Goal: Task Accomplishment & Management: Manage account settings

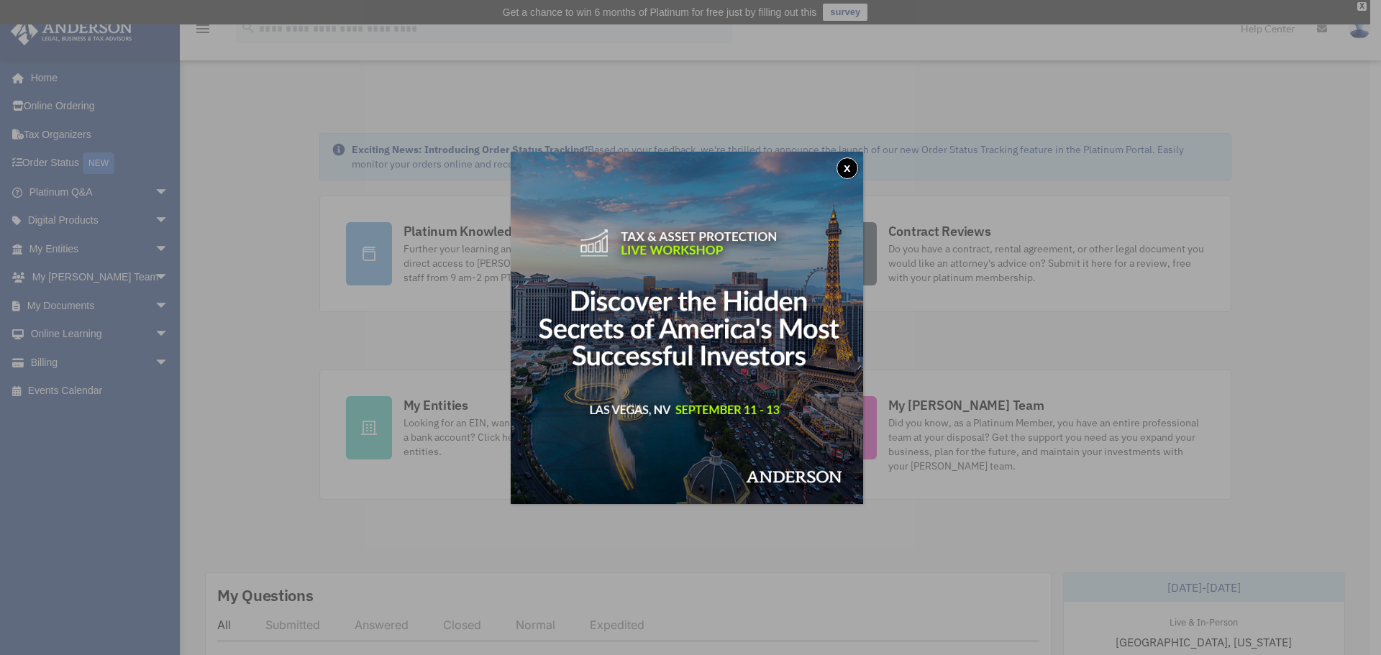
click at [147, 307] on div "x" at bounding box center [690, 327] width 1381 height 655
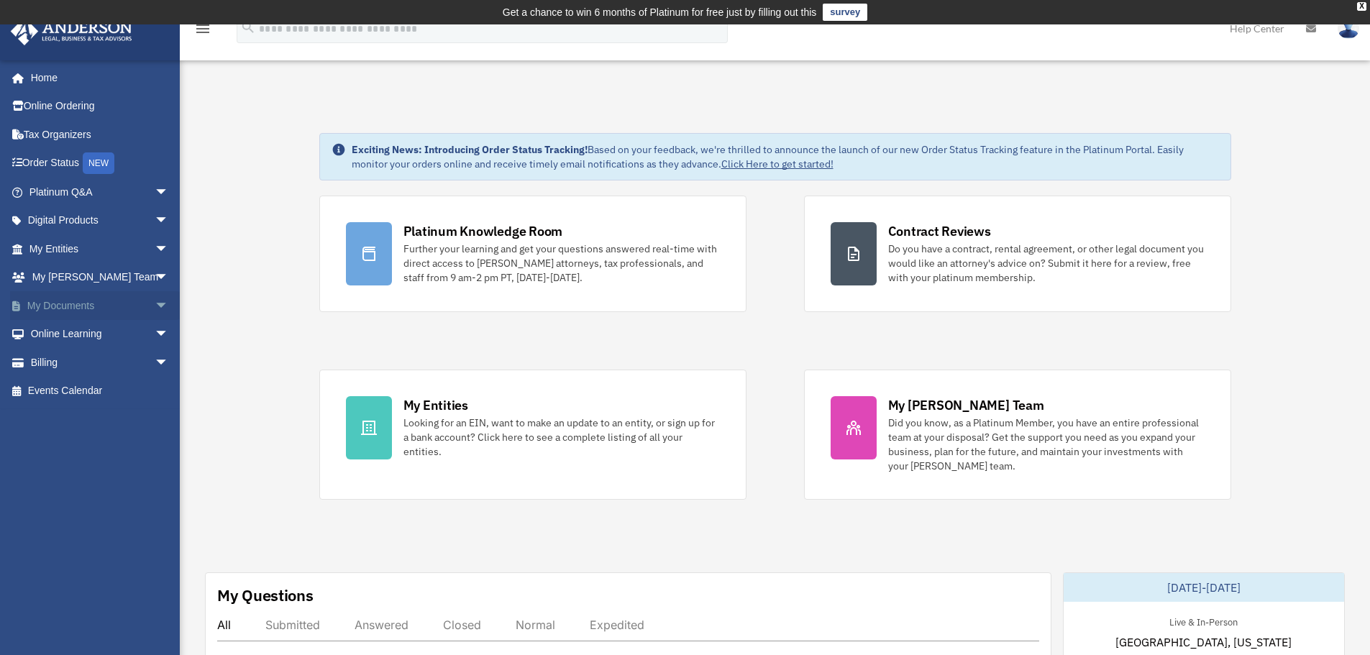
click at [155, 305] on span "arrow_drop_down" at bounding box center [169, 305] width 29 height 29
click at [68, 334] on link "Box" at bounding box center [105, 334] width 170 height 29
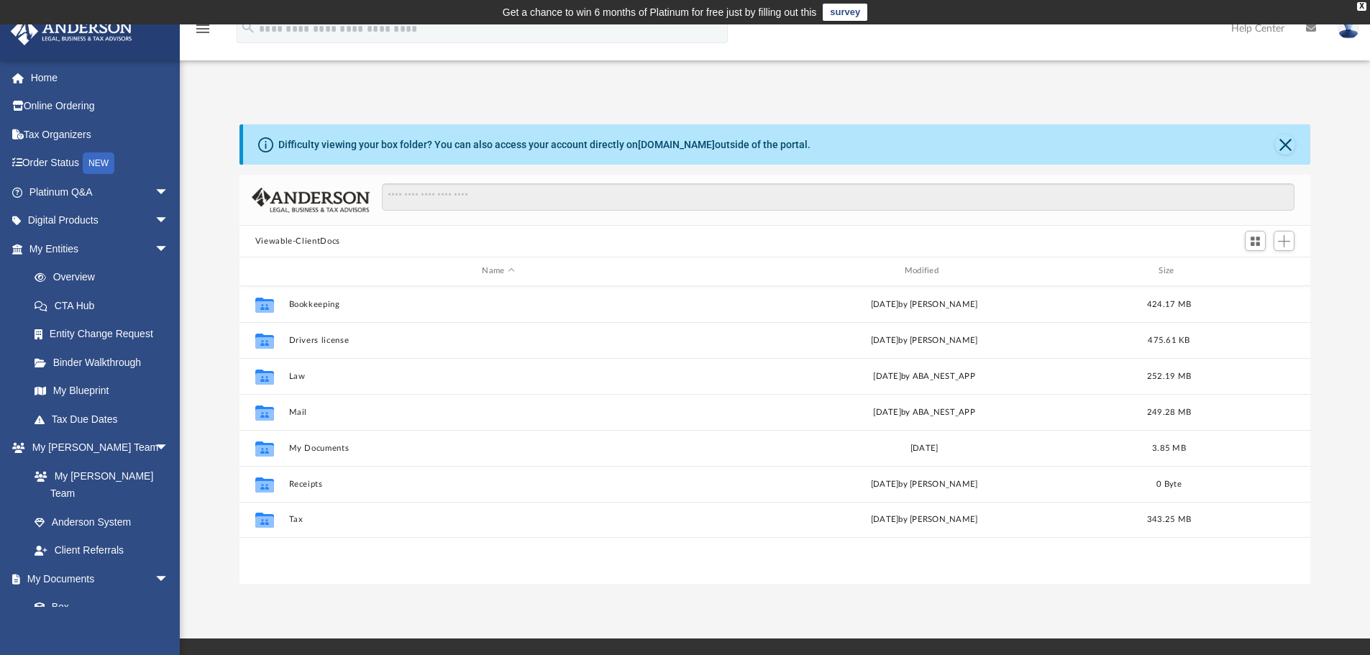
scroll to position [317, 1060]
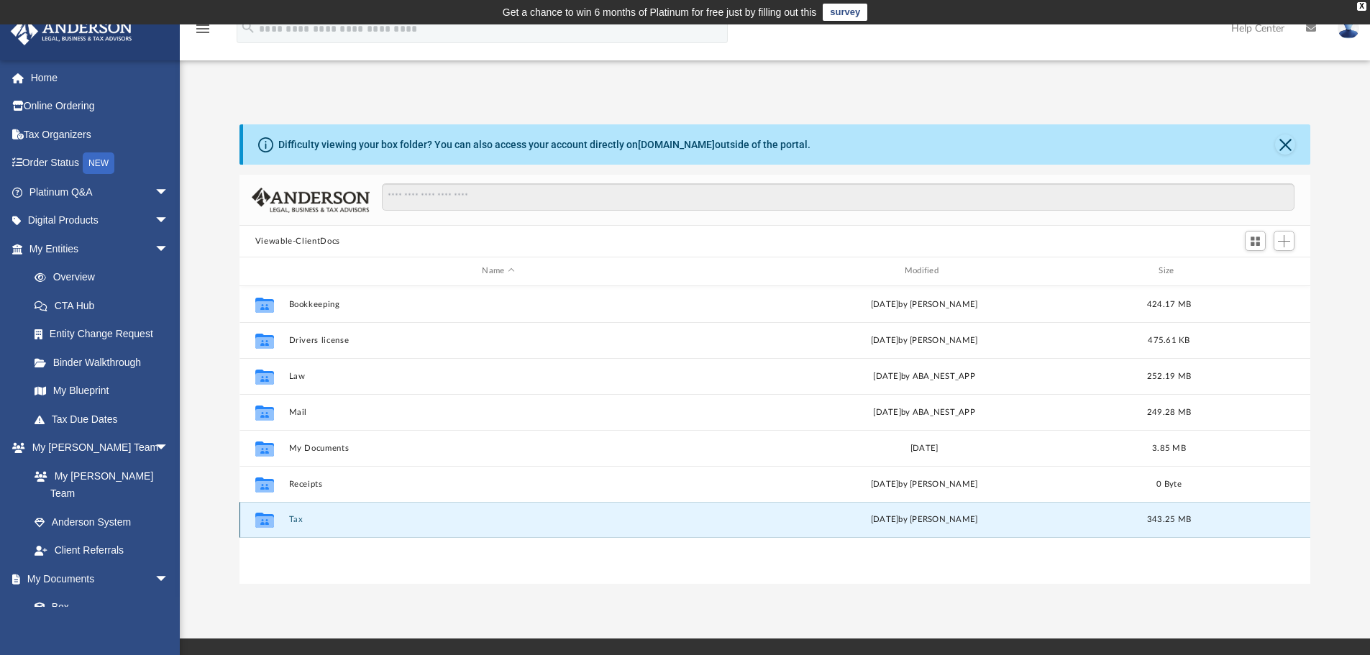
click at [297, 519] on button "Tax" at bounding box center [497, 519] width 419 height 9
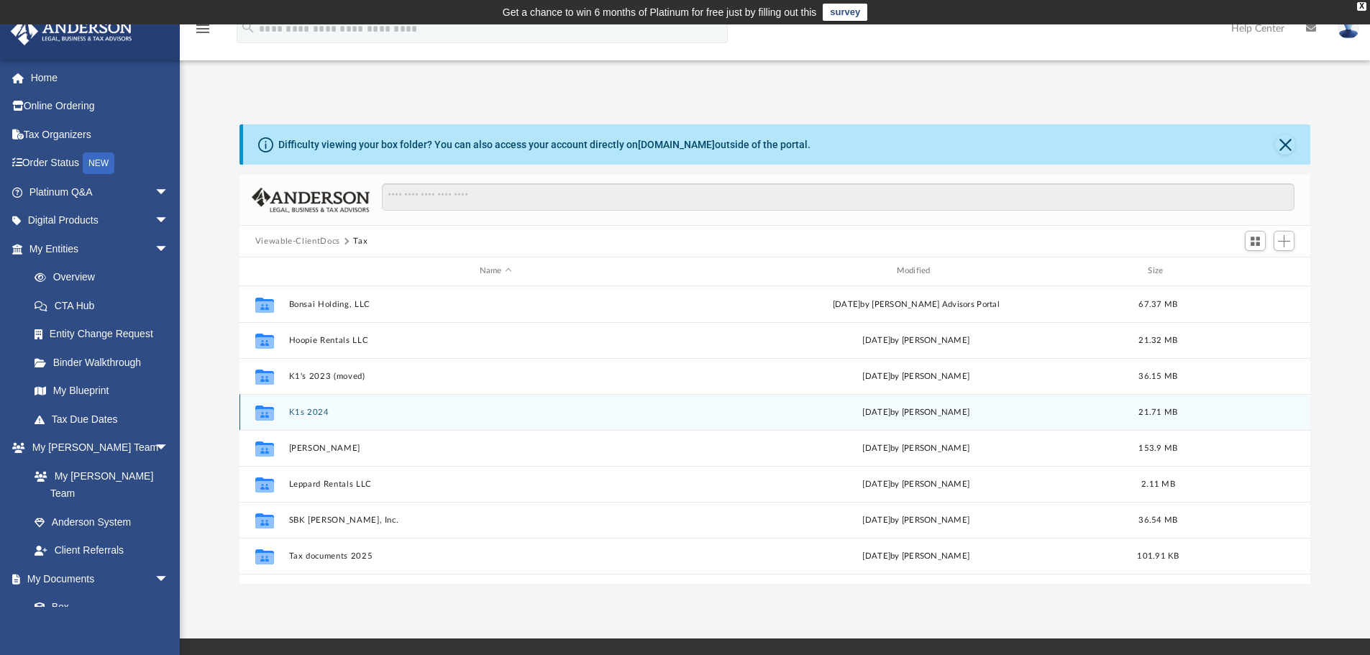
click at [314, 414] on button "K1s 2024" at bounding box center [495, 412] width 414 height 9
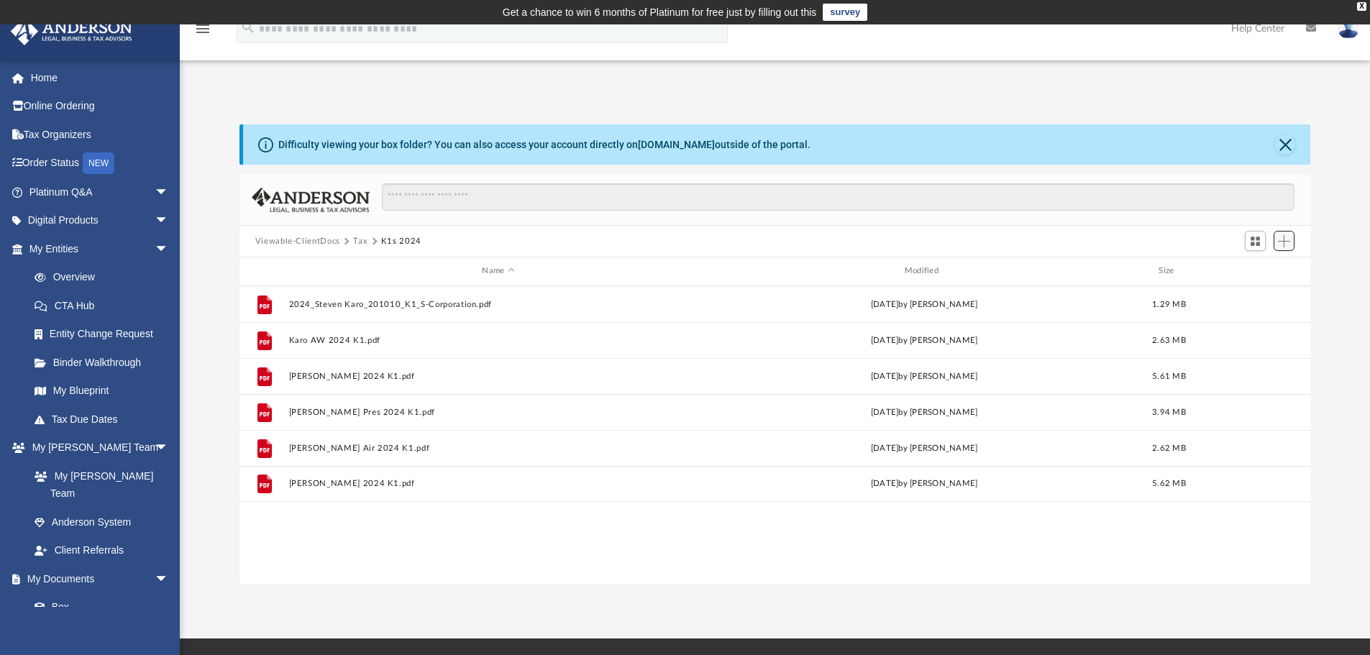
click at [1294, 244] on button "Add" at bounding box center [1285, 241] width 22 height 20
click at [1251, 268] on li "Upload" at bounding box center [1264, 270] width 46 height 15
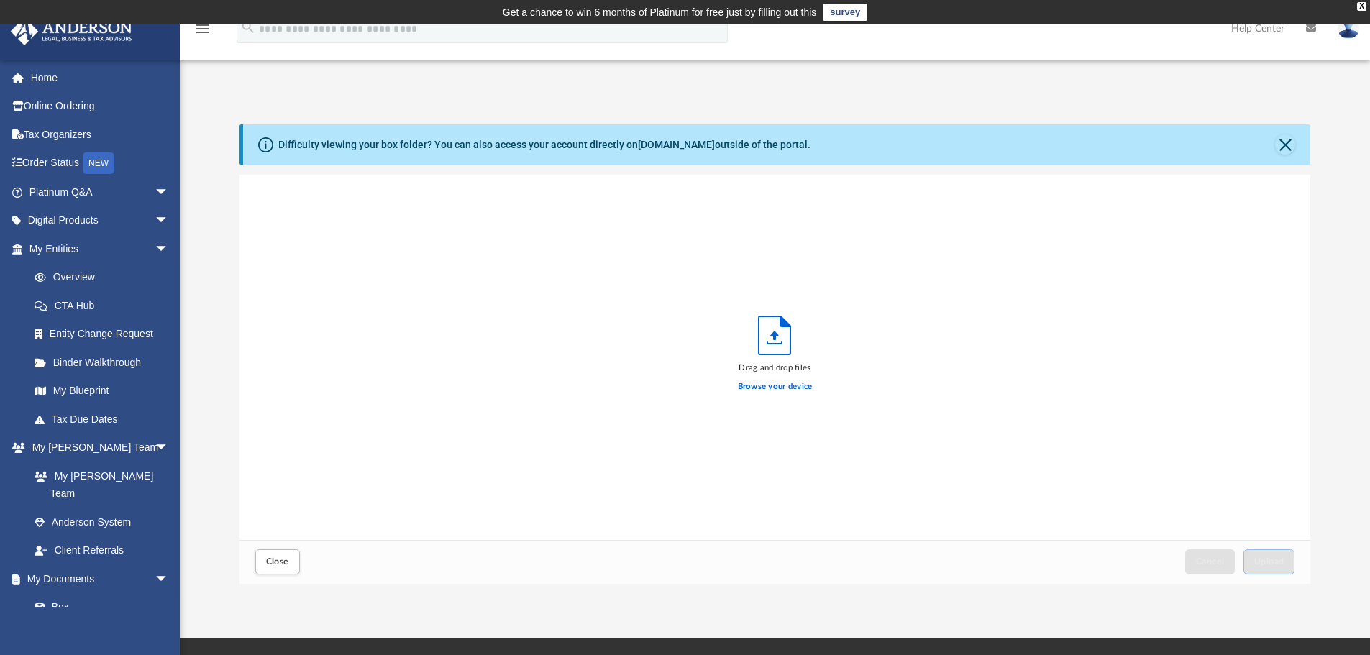
scroll to position [354, 1060]
click at [785, 391] on label "Browse your device" at bounding box center [775, 387] width 75 height 13
click at [0, 0] on input "Browse your device" at bounding box center [0, 0] width 0 height 0
click at [1270, 560] on span "Upload" at bounding box center [1270, 562] width 30 height 9
click at [1289, 144] on button "Close" at bounding box center [1285, 145] width 20 height 20
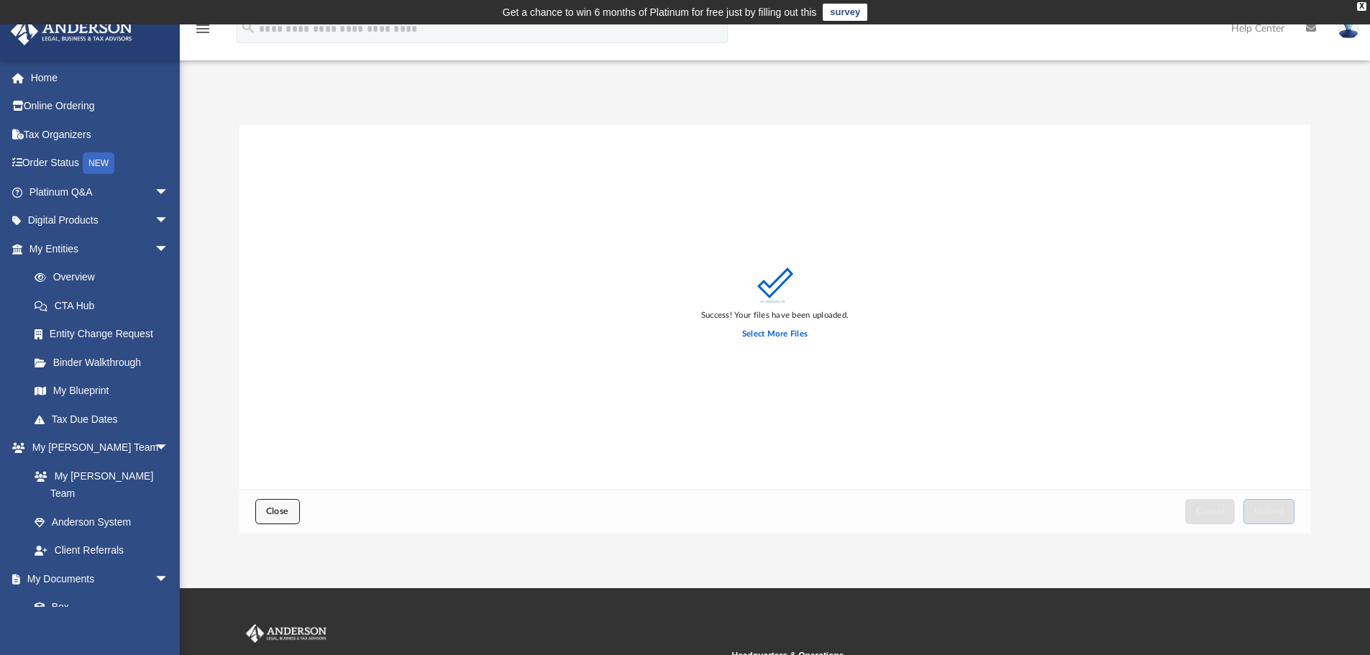
click at [276, 510] on span "Close" at bounding box center [277, 511] width 23 height 9
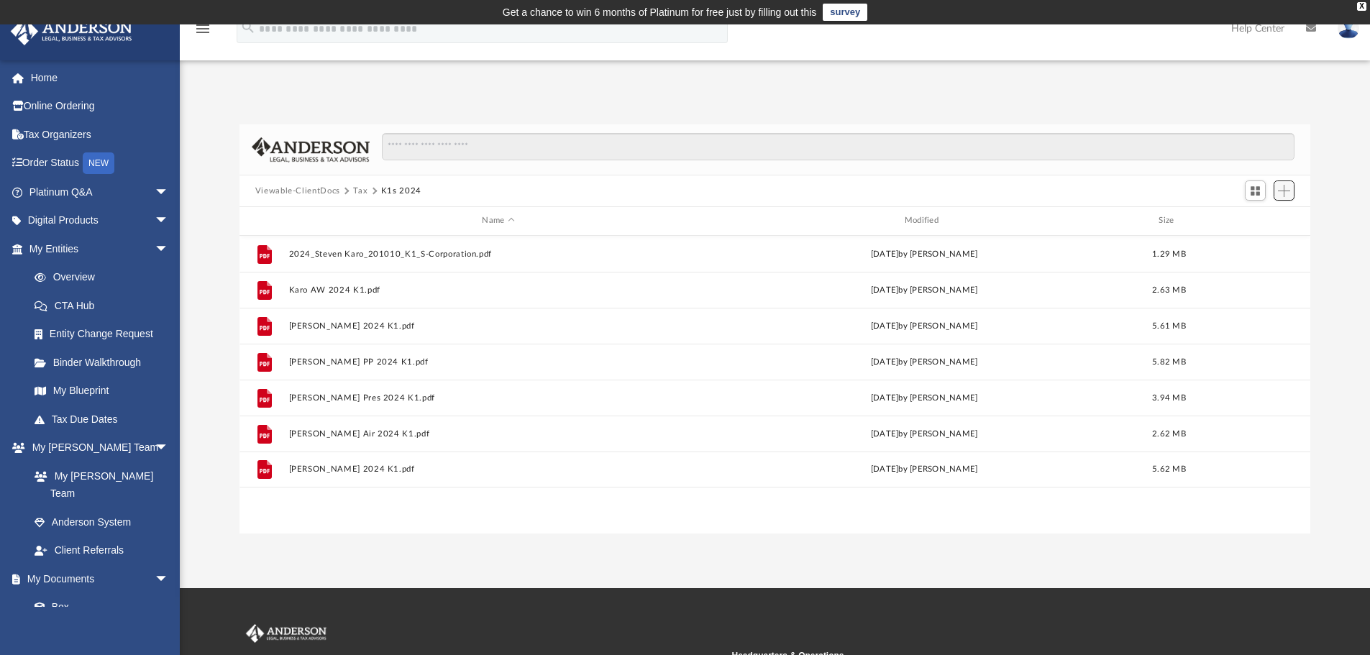
click at [1281, 188] on span "Add" at bounding box center [1284, 191] width 12 height 12
click at [1259, 221] on li "Upload" at bounding box center [1264, 219] width 46 height 15
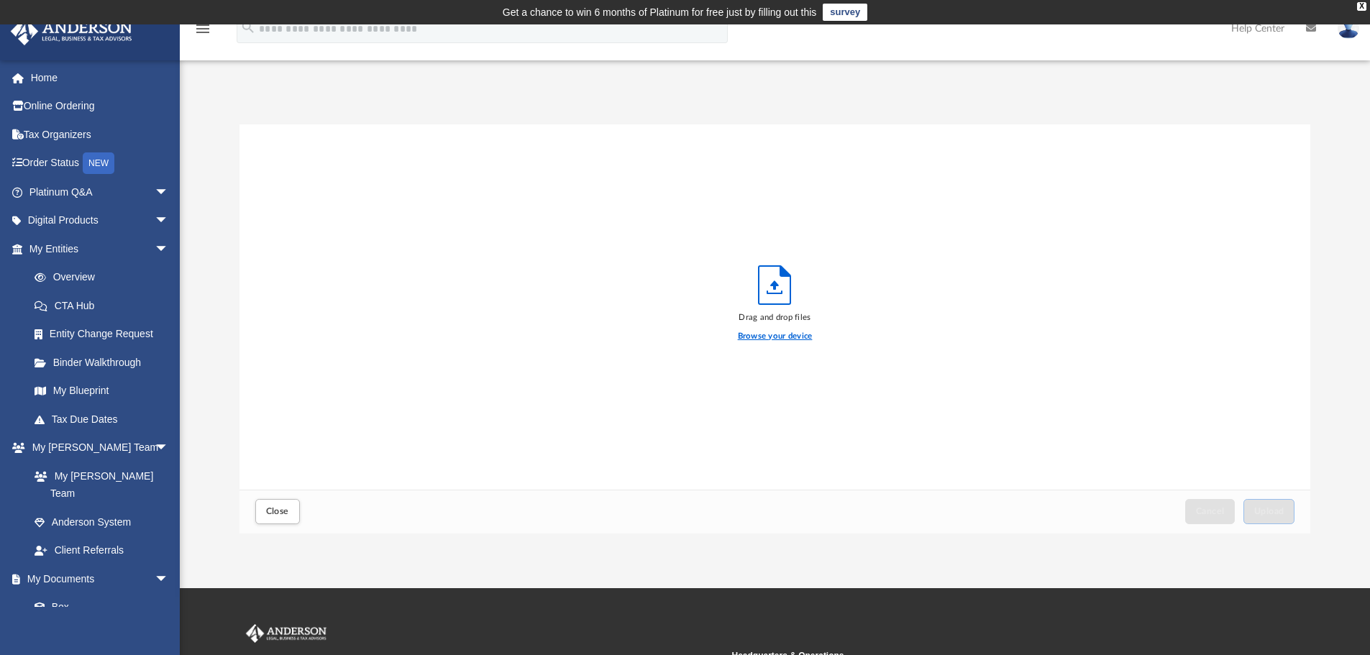
click at [770, 340] on label "Browse your device" at bounding box center [775, 336] width 75 height 13
click at [0, 0] on input "Browse your device" at bounding box center [0, 0] width 0 height 0
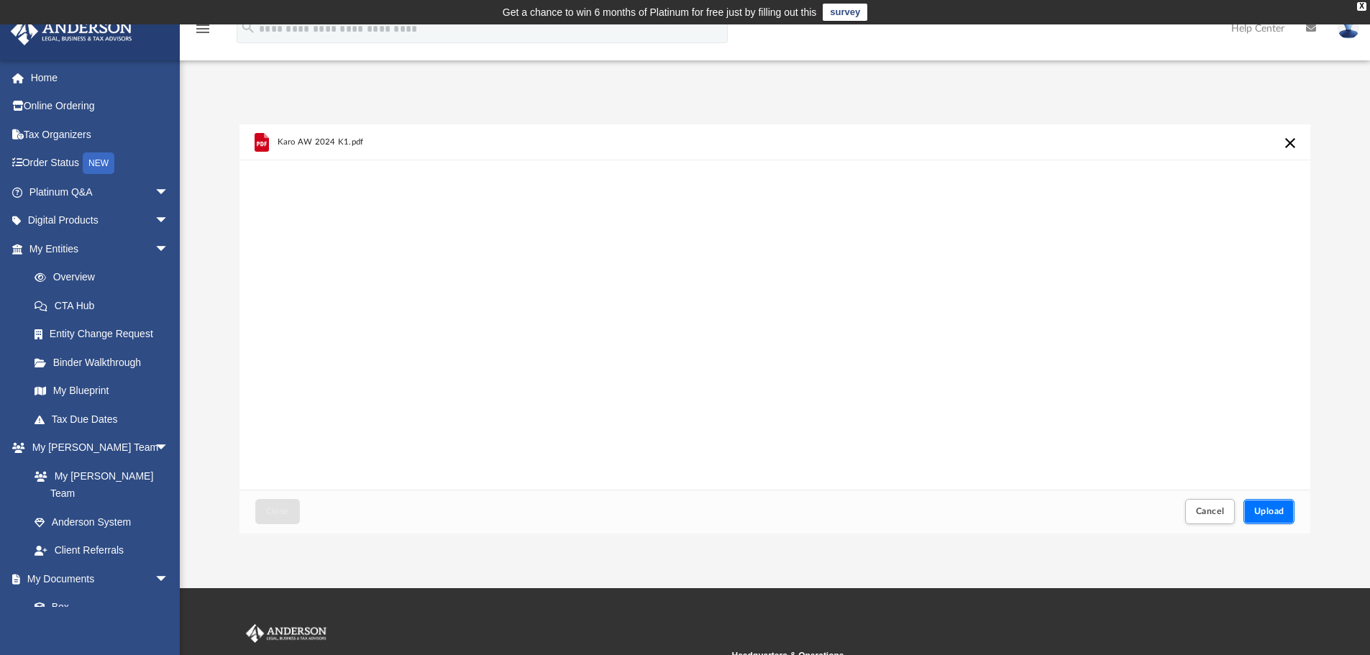
click at [1281, 507] on span "Upload" at bounding box center [1270, 511] width 30 height 9
click at [290, 514] on button "Close" at bounding box center [277, 511] width 45 height 25
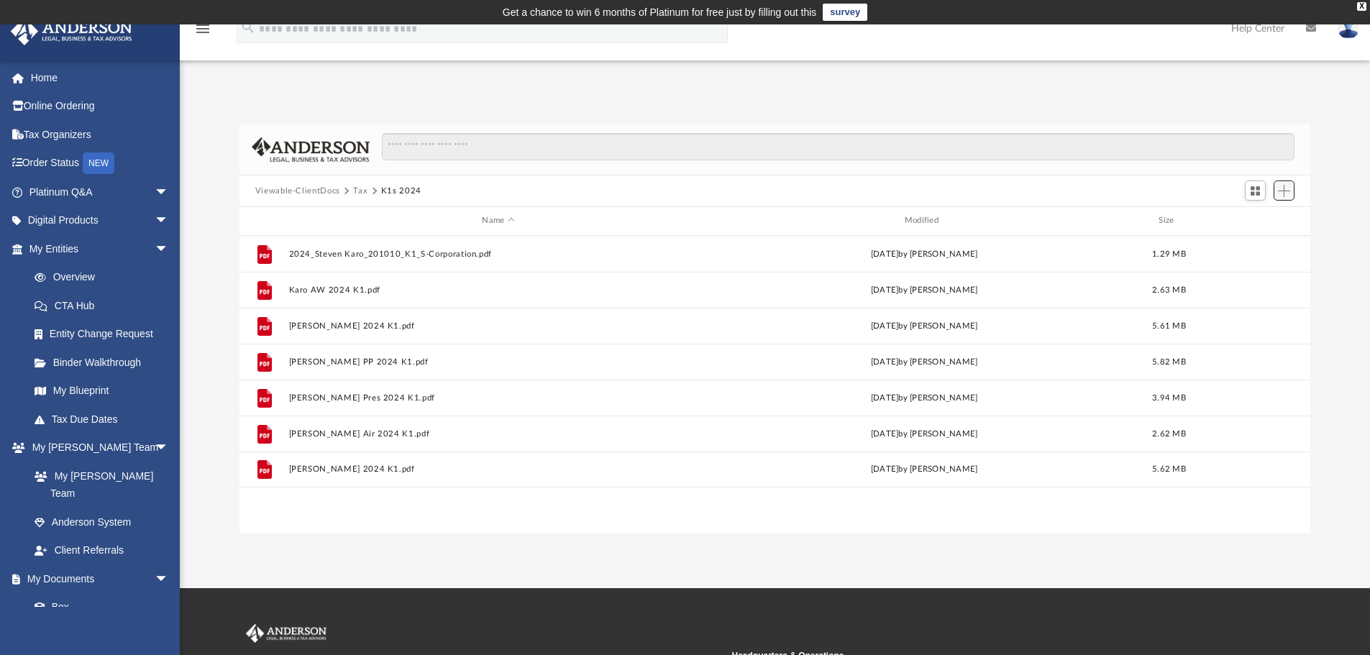
click at [1279, 187] on span "Add" at bounding box center [1284, 191] width 12 height 12
click at [1252, 222] on li "Upload" at bounding box center [1264, 219] width 46 height 15
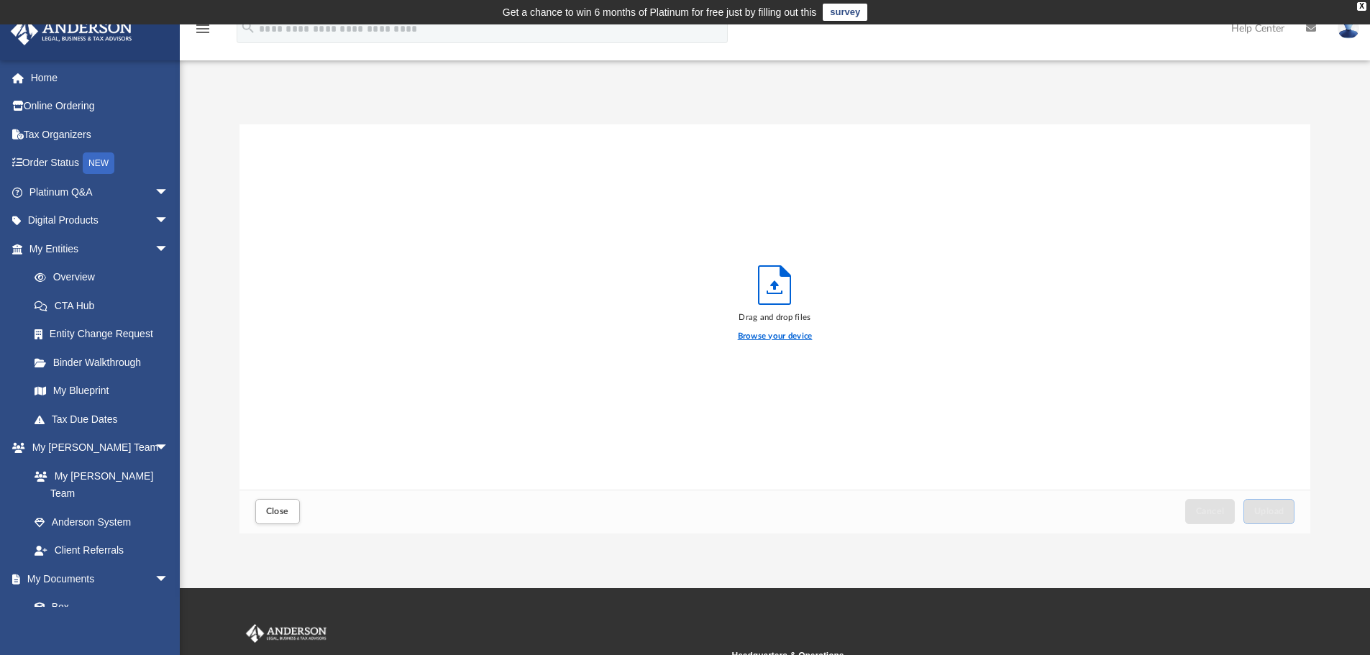
click at [778, 334] on label "Browse your device" at bounding box center [775, 336] width 75 height 13
click at [0, 0] on input "Browse your device" at bounding box center [0, 0] width 0 height 0
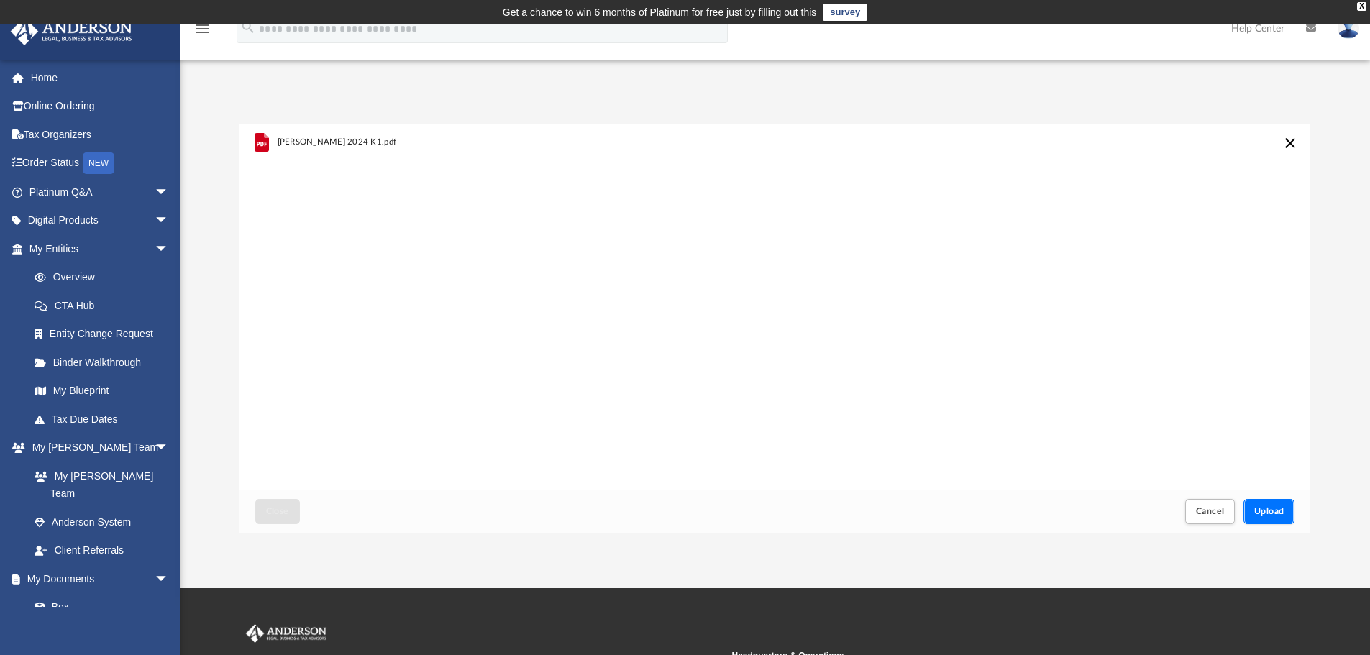
click at [1275, 511] on span "Upload" at bounding box center [1270, 511] width 30 height 9
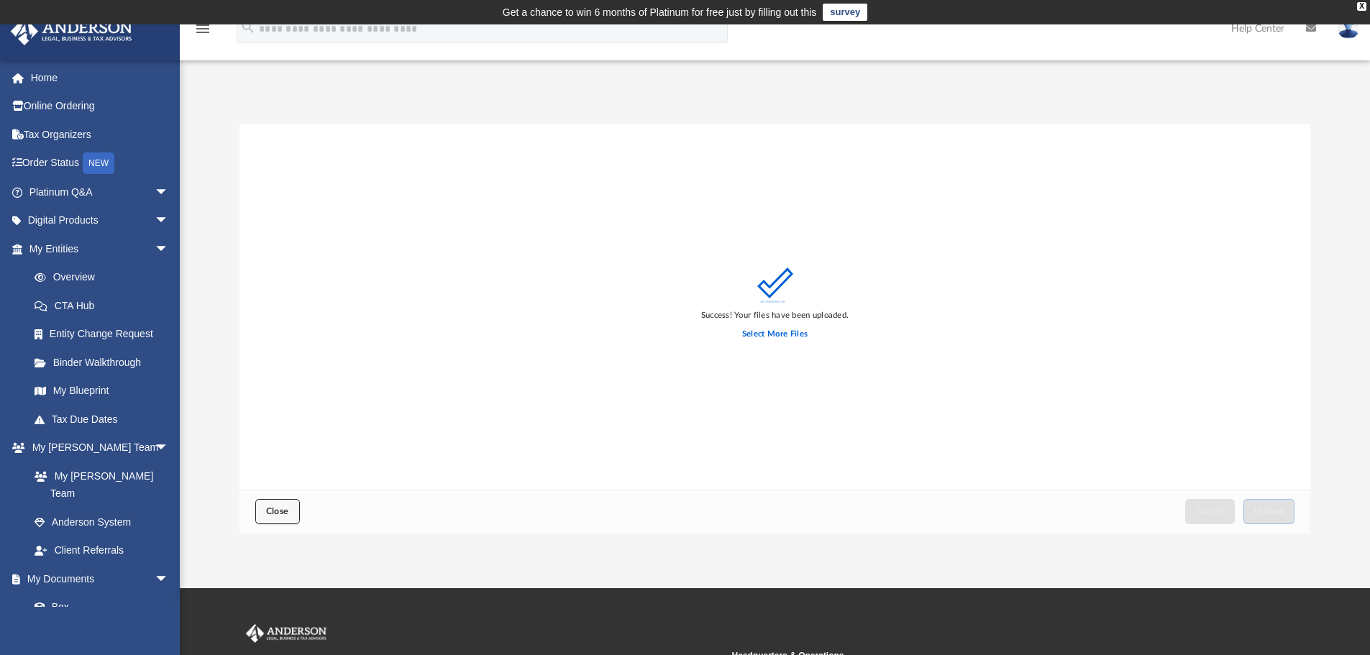
click at [277, 513] on span "Close" at bounding box center [277, 511] width 23 height 9
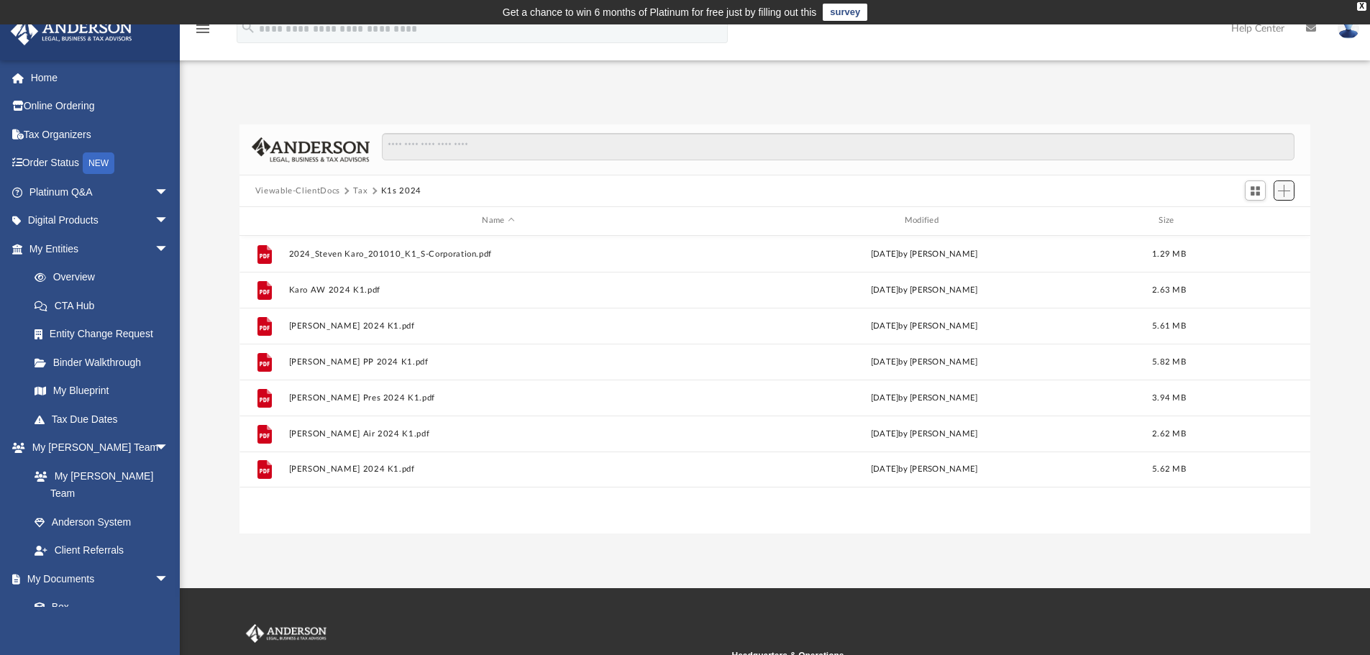
click at [1288, 191] on span "Add" at bounding box center [1284, 191] width 12 height 12
click at [1252, 220] on li "Upload" at bounding box center [1264, 219] width 46 height 15
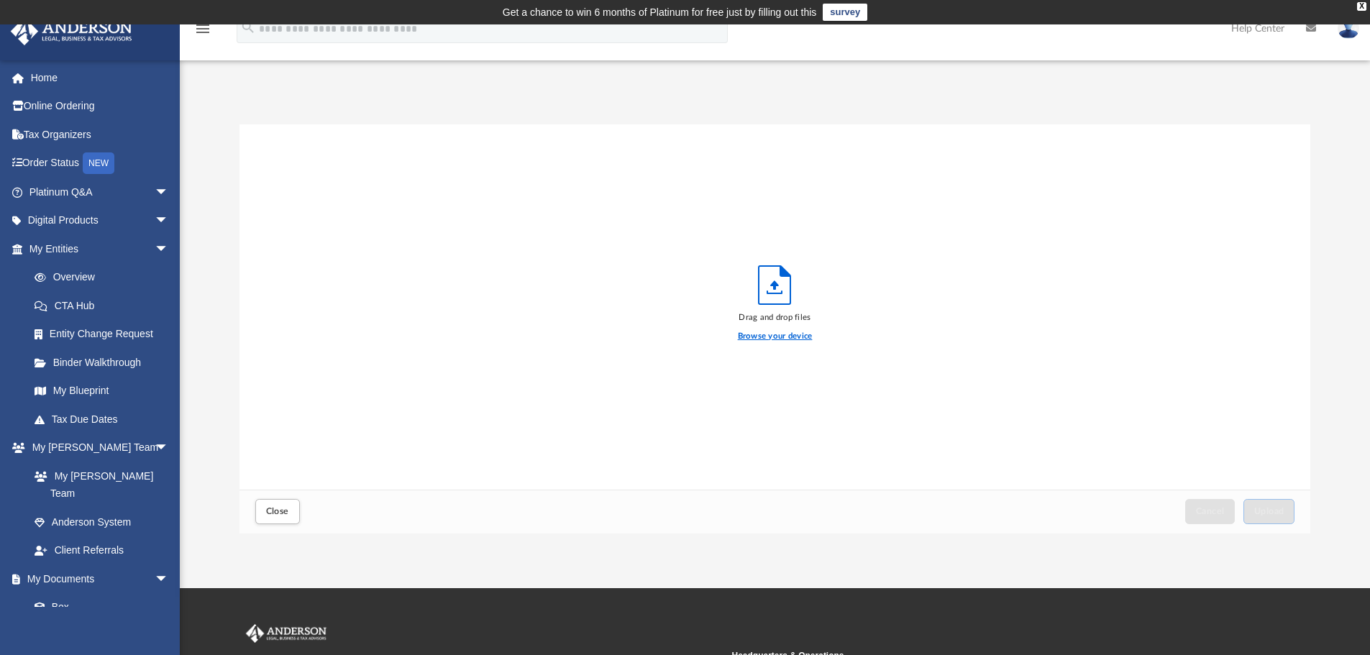
click at [770, 334] on label "Browse your device" at bounding box center [775, 336] width 75 height 13
click at [0, 0] on input "Browse your device" at bounding box center [0, 0] width 0 height 0
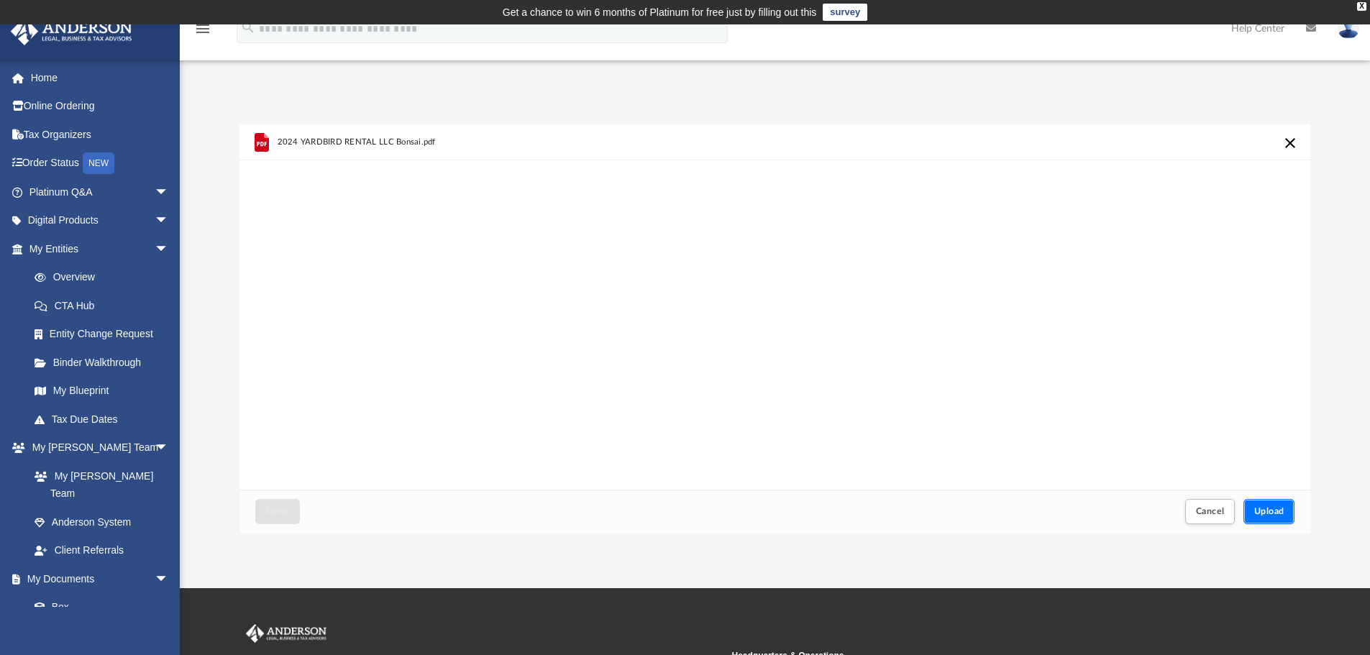
click at [1277, 511] on span "Upload" at bounding box center [1270, 511] width 30 height 9
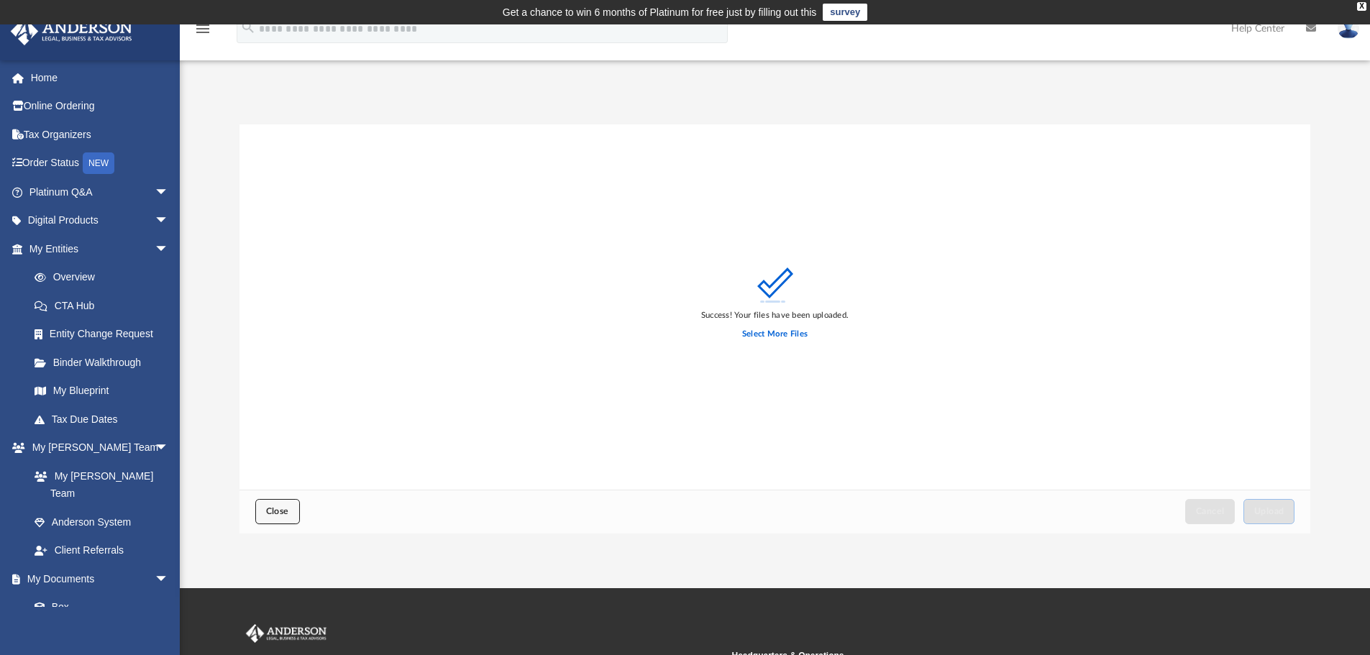
click at [288, 512] on span "Close" at bounding box center [277, 511] width 23 height 9
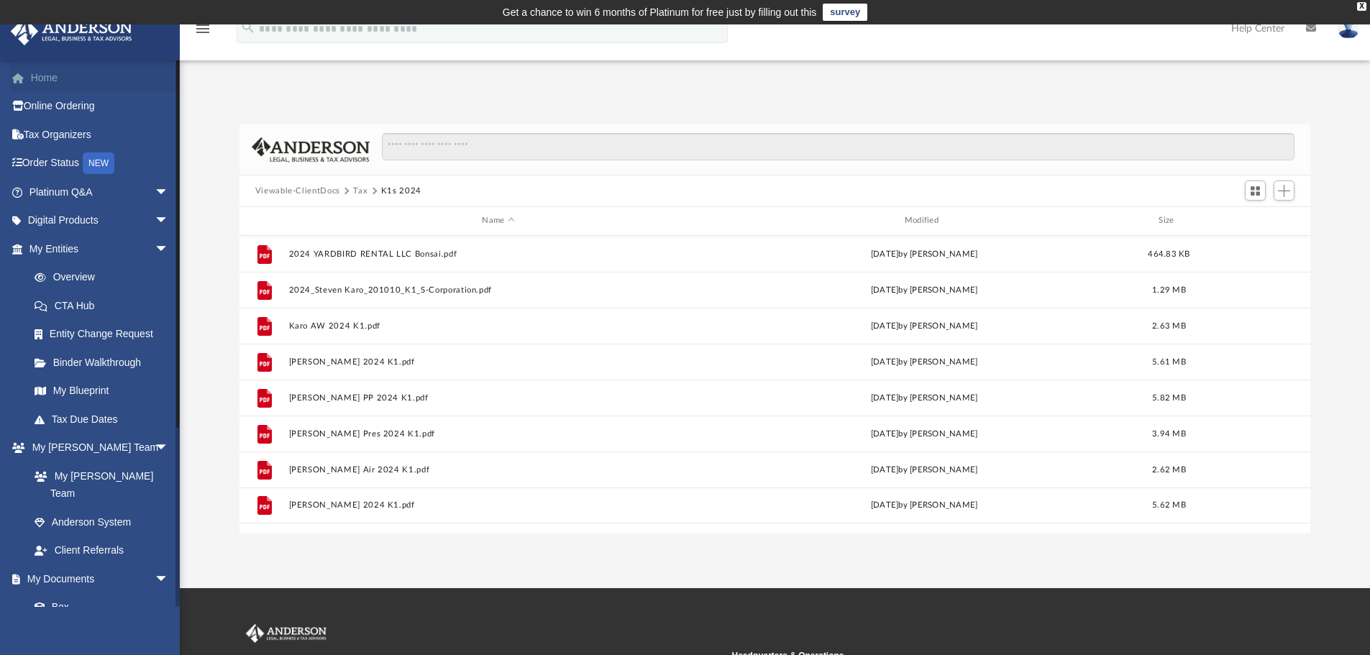
click at [36, 79] on link "Home" at bounding box center [100, 77] width 181 height 29
